Goal: Information Seeking & Learning: Check status

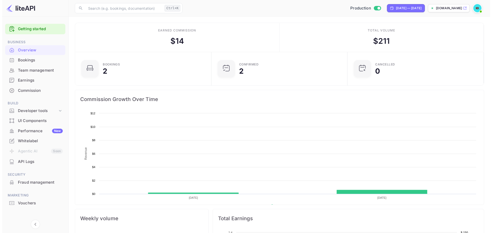
scroll to position [79, 129]
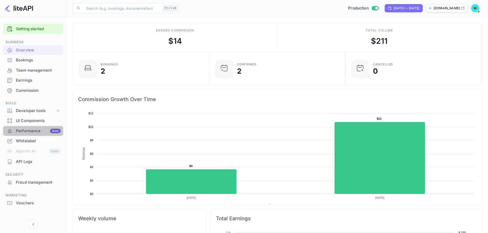
click at [24, 134] on div "Performance New" at bounding box center [33, 131] width 60 height 10
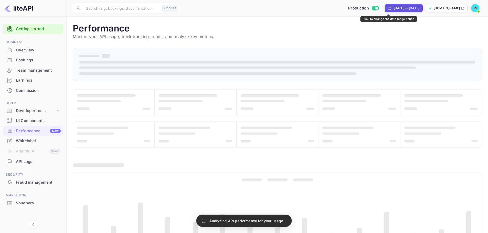
click at [241, 10] on div "[DATE] — [DATE]" at bounding box center [407, 8] width 26 height 5
select select "6"
select select "2025"
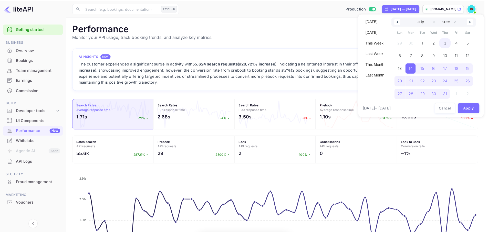
scroll to position [128, 405]
click at [241, 22] on select "January February March April May June July August September October November De…" at bounding box center [426, 21] width 28 height 9
select select "7"
click at [241, 17] on select "January February March April May June July August September October November De…" at bounding box center [426, 21] width 28 height 9
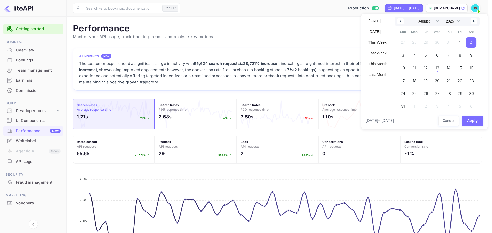
click at [241, 46] on span "2" at bounding box center [471, 42] width 10 height 10
click at [241, 73] on div "27 28 29 30 31 1 2 3 4 5 6 7 8 9 10 11 12 13 14 15 16 17 18 19 20 21 22 23 24 2…" at bounding box center [437, 73] width 80 height 74
click at [241, 71] on span "13" at bounding box center [436, 68] width 4 height 9
click at [241, 120] on button "Apply" at bounding box center [472, 121] width 22 height 10
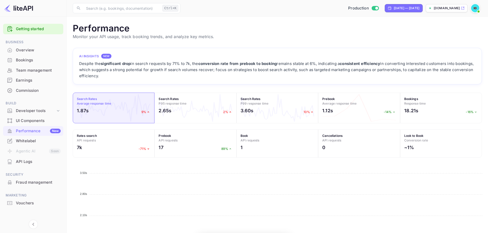
scroll to position [128, 405]
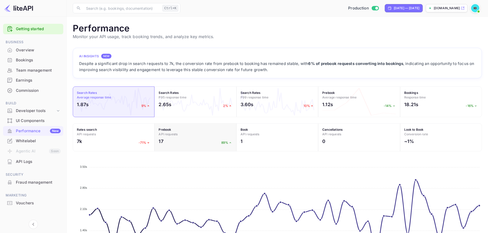
click at [200, 144] on div "17 89%" at bounding box center [194, 142] width 73 height 9
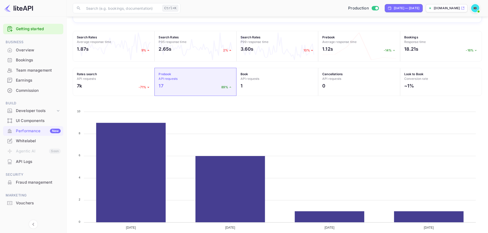
scroll to position [55, 0]
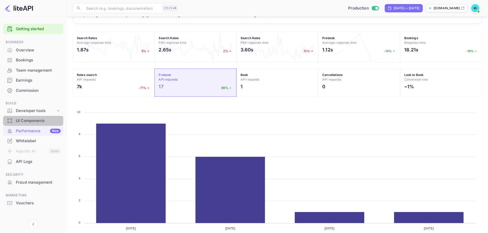
click at [26, 120] on div "UI Components" at bounding box center [38, 121] width 45 height 6
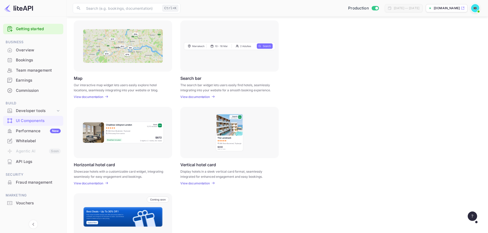
scroll to position [112, 0]
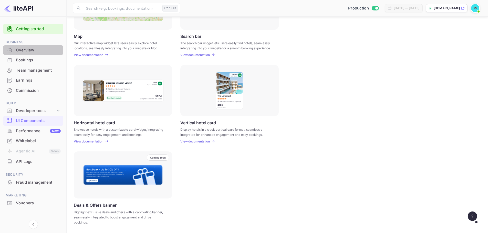
click at [22, 54] on div "Overview" at bounding box center [33, 50] width 60 height 10
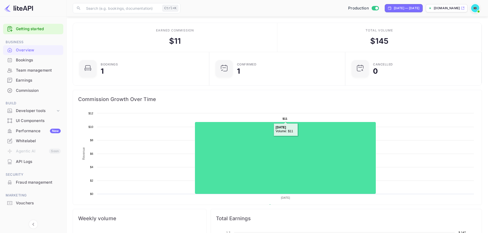
scroll to position [155, 0]
